Goal: Find specific page/section: Find specific page/section

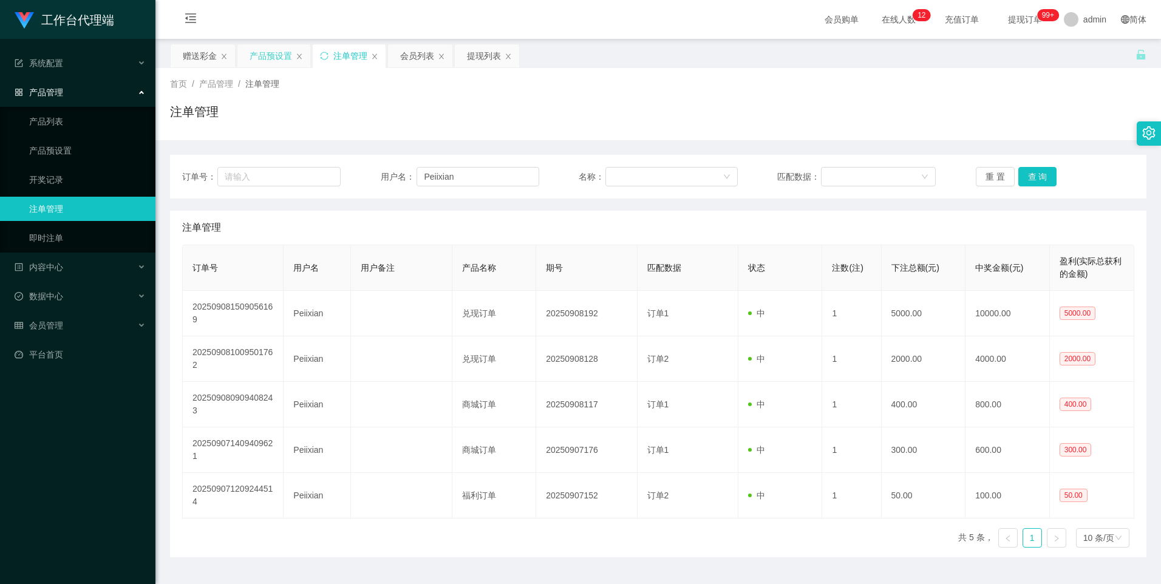
click at [265, 48] on div "产品预设置" at bounding box center [271, 55] width 43 height 23
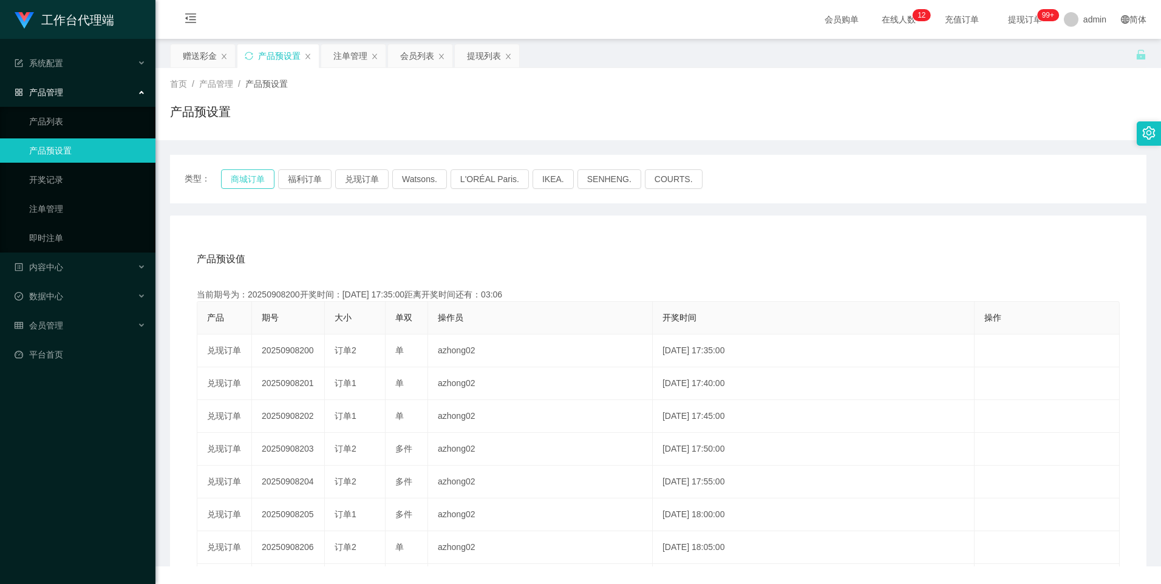
click at [241, 177] on button "商城订单" at bounding box center [247, 178] width 53 height 19
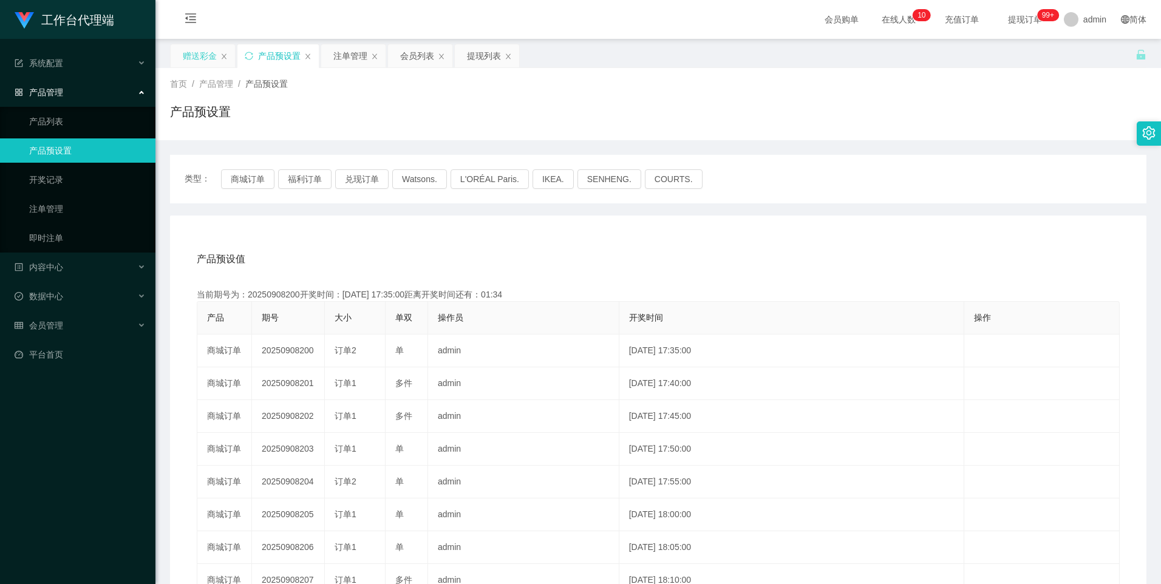
click at [192, 52] on div "赠送彩金" at bounding box center [200, 55] width 34 height 23
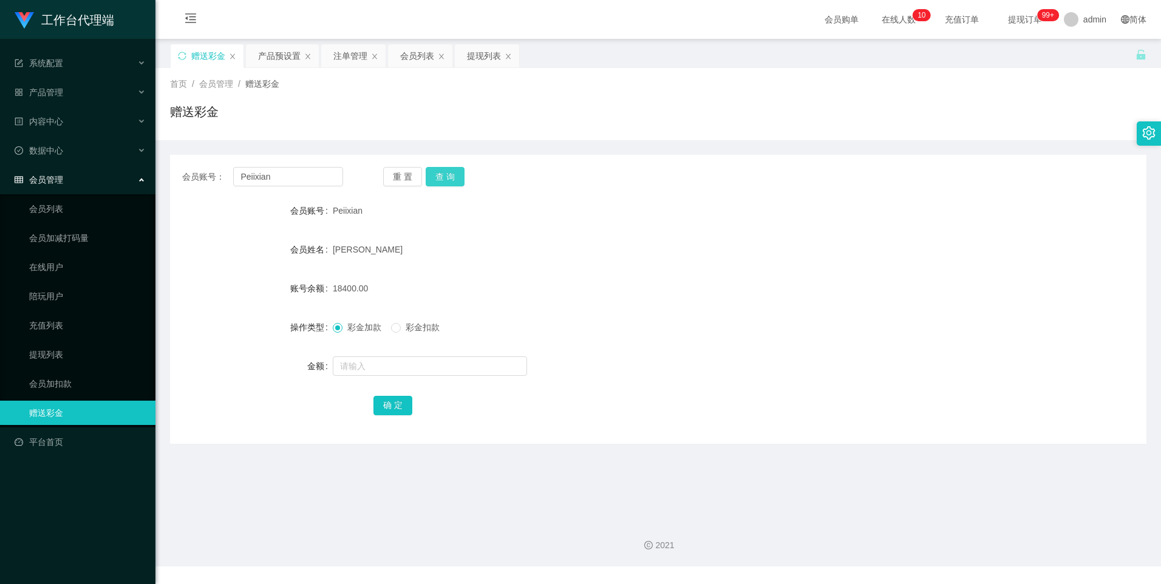
click at [443, 179] on button "查 询" at bounding box center [445, 176] width 39 height 19
click at [275, 53] on div "产品预设置" at bounding box center [279, 55] width 43 height 23
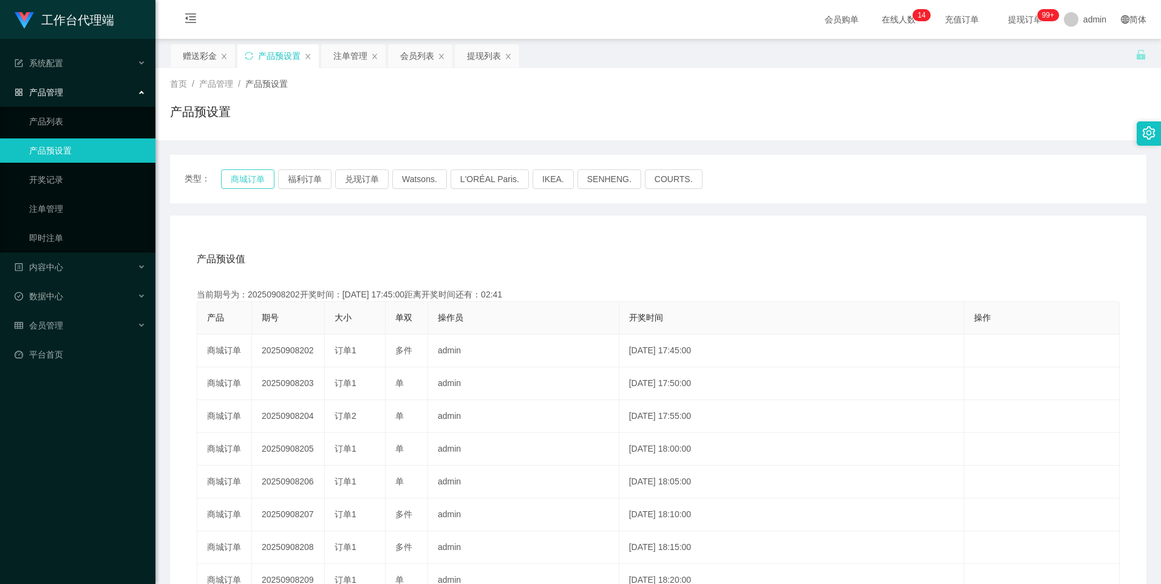
click at [234, 175] on button "商城订单" at bounding box center [247, 178] width 53 height 19
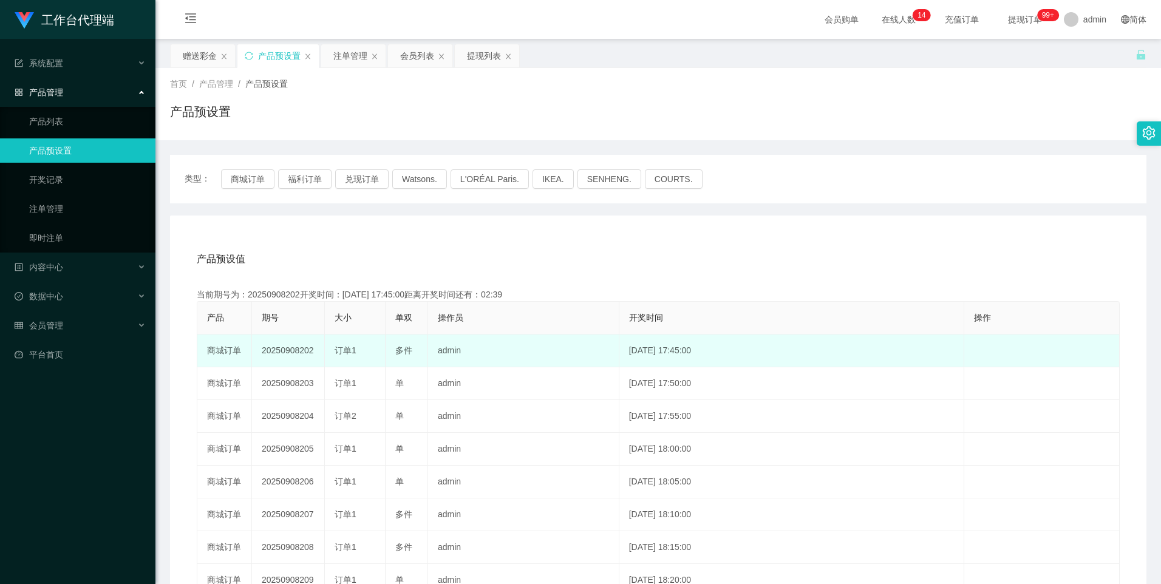
click at [294, 354] on td "20250908202" at bounding box center [288, 351] width 73 height 33
click at [294, 353] on td "20250908202" at bounding box center [288, 351] width 73 height 33
copy td "20250908202"
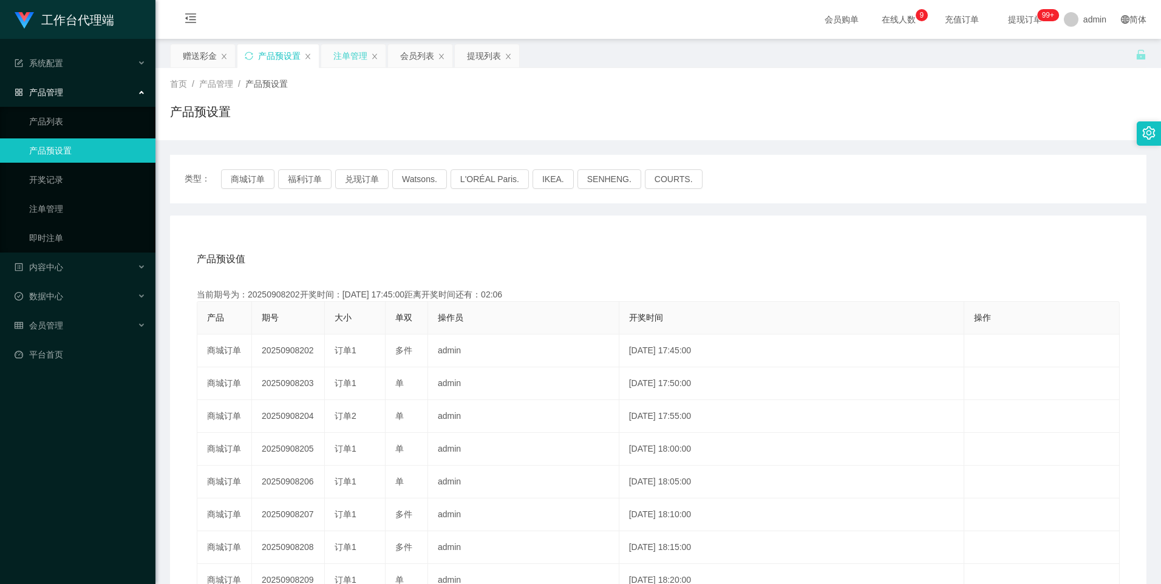
click at [342, 53] on div "注单管理" at bounding box center [350, 55] width 34 height 23
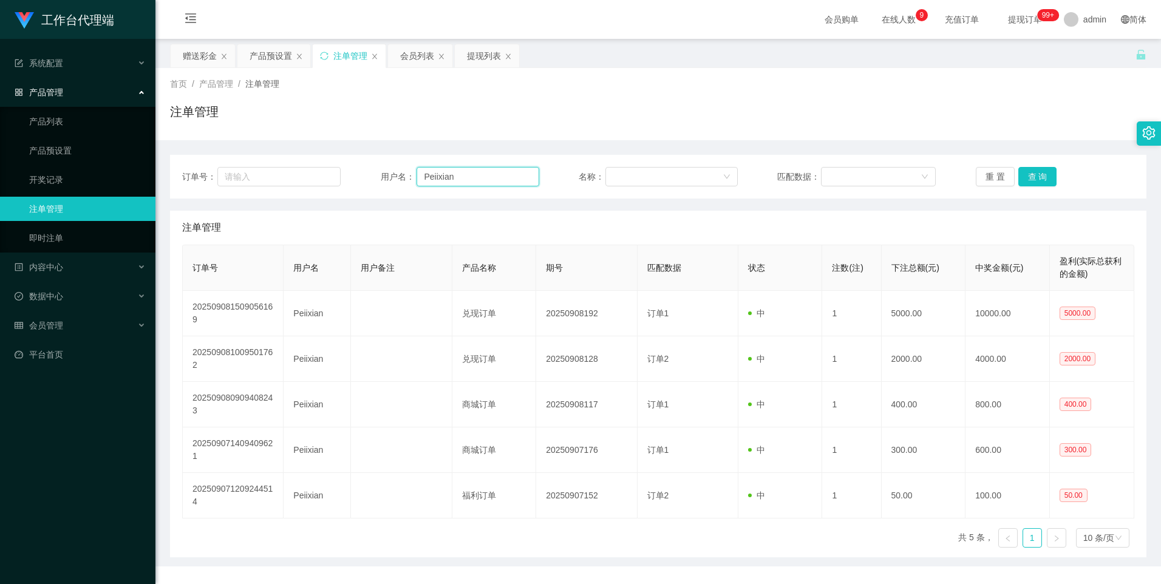
click at [482, 172] on input "Peiixian" at bounding box center [478, 176] width 123 height 19
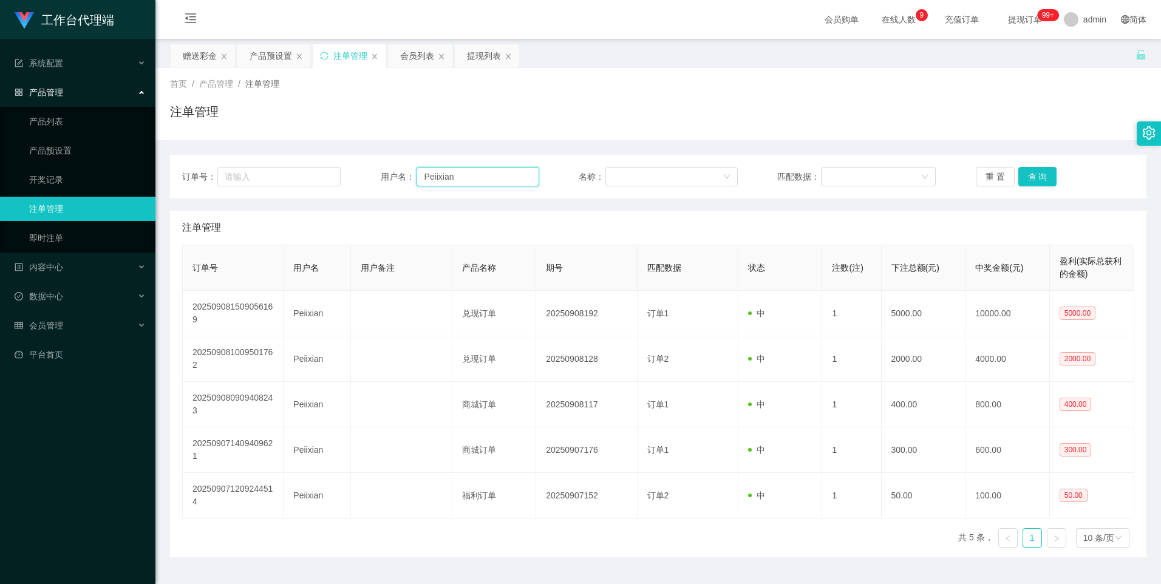
click at [482, 172] on input "Peiixian" at bounding box center [478, 176] width 123 height 19
click at [1023, 175] on button "查 询" at bounding box center [1037, 176] width 39 height 19
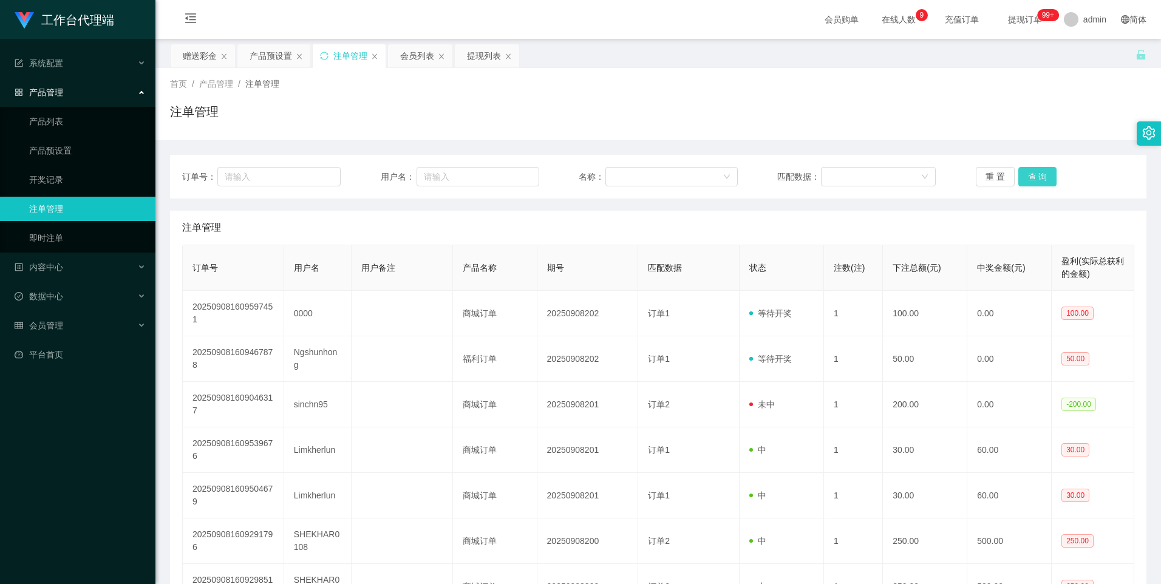
click at [1033, 178] on button "查 询" at bounding box center [1037, 176] width 39 height 19
click at [1033, 171] on button "查 询" at bounding box center [1037, 176] width 39 height 19
click at [1033, 175] on button "查 询" at bounding box center [1037, 176] width 39 height 19
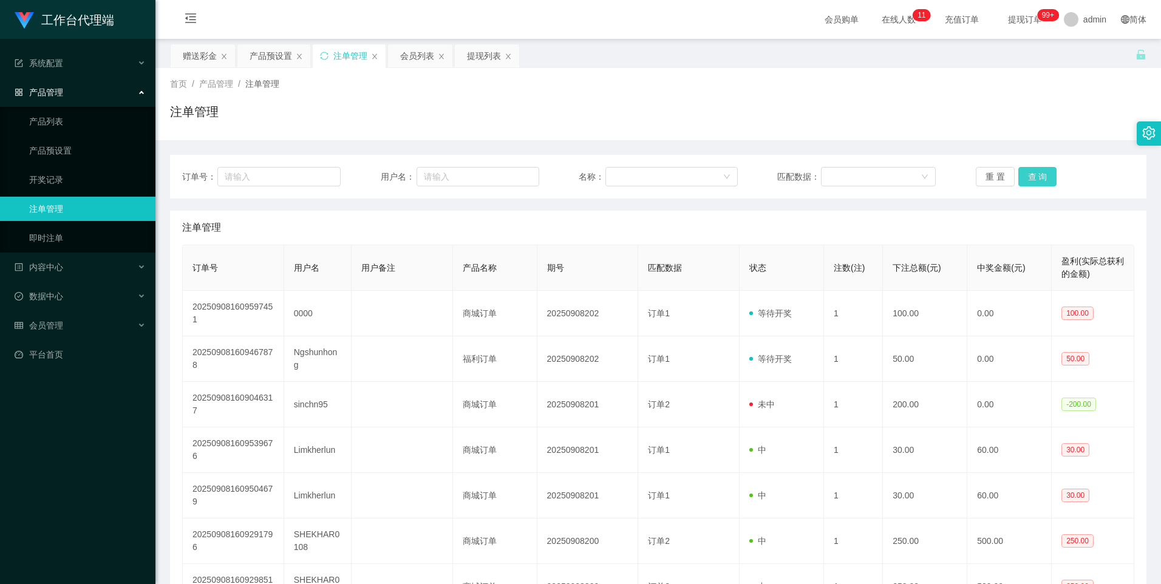
click at [1033, 175] on button "查 询" at bounding box center [1037, 176] width 39 height 19
click at [1041, 174] on button "查 询" at bounding box center [1037, 176] width 39 height 19
click at [268, 56] on div "产品预设置" at bounding box center [271, 55] width 43 height 23
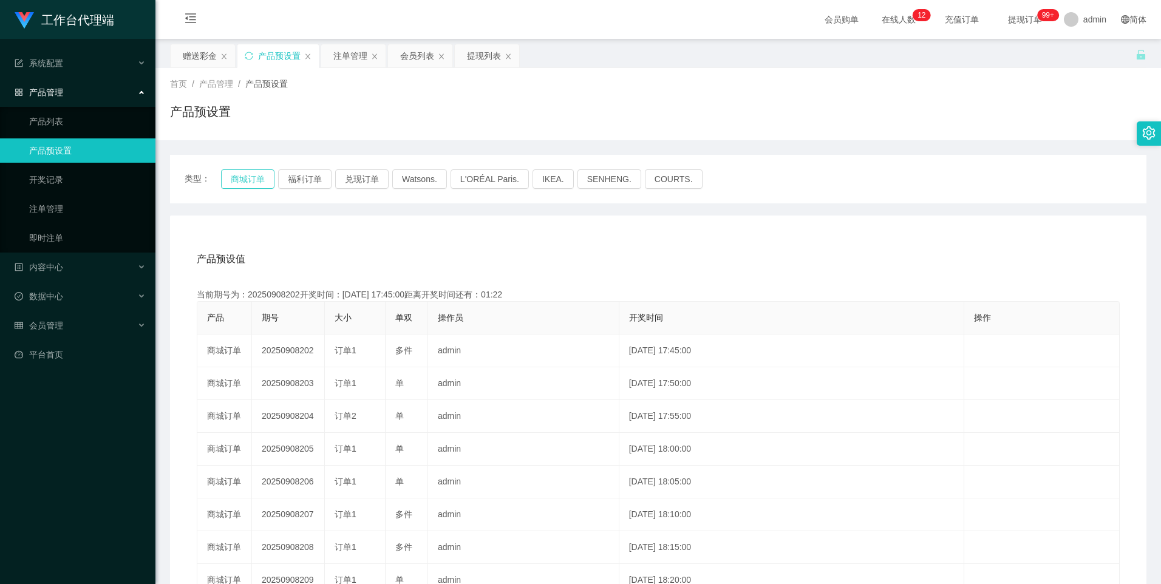
click at [257, 174] on button "商城订单" at bounding box center [247, 178] width 53 height 19
type button "k3wph"
click at [259, 179] on button "商城订单" at bounding box center [247, 178] width 53 height 19
